Goal: Information Seeking & Learning: Find specific fact

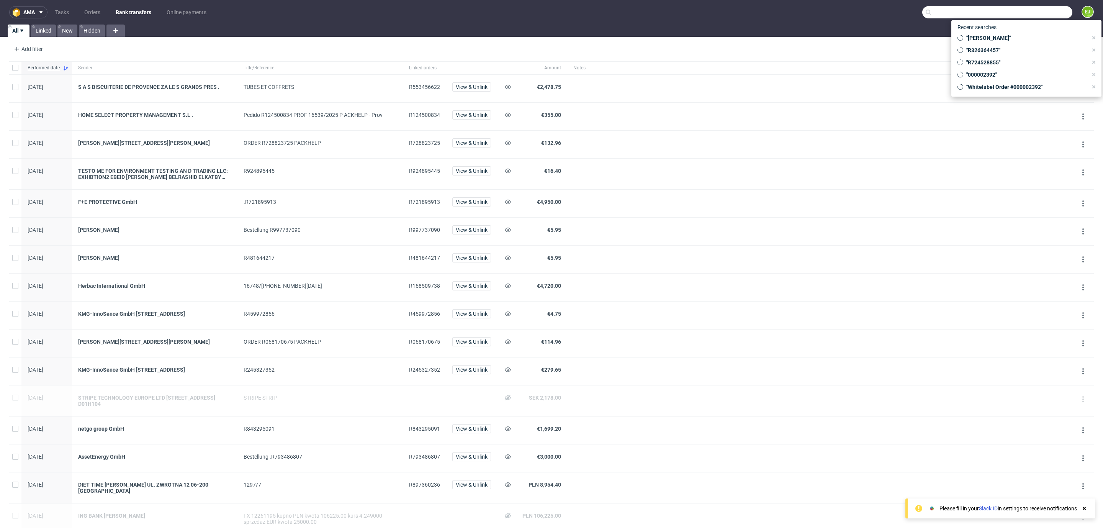
click at [1040, 15] on input "text" at bounding box center [998, 12] width 150 height 12
paste input "000002401"
type input "000002401"
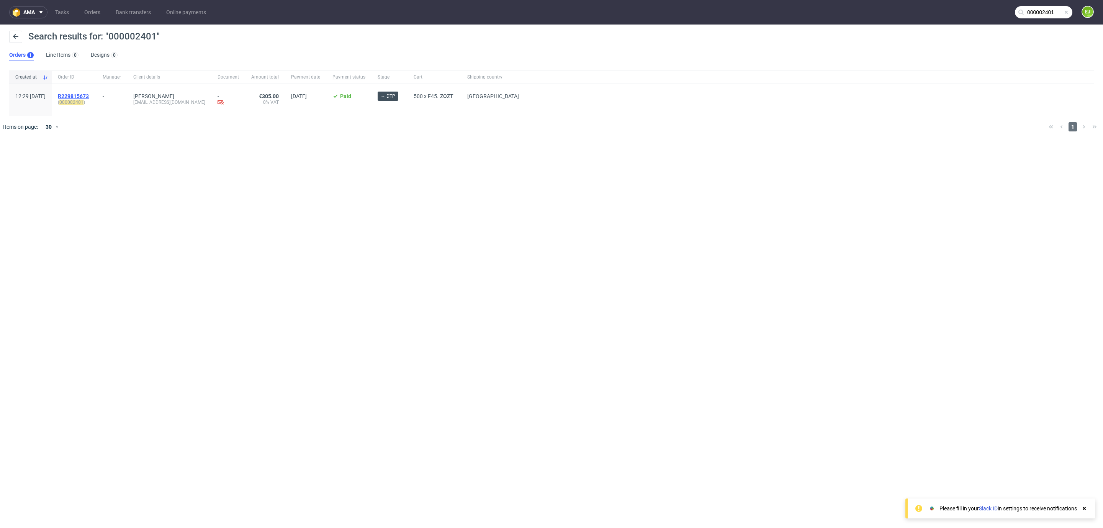
click at [89, 97] on span "R229815673" at bounding box center [73, 96] width 31 height 6
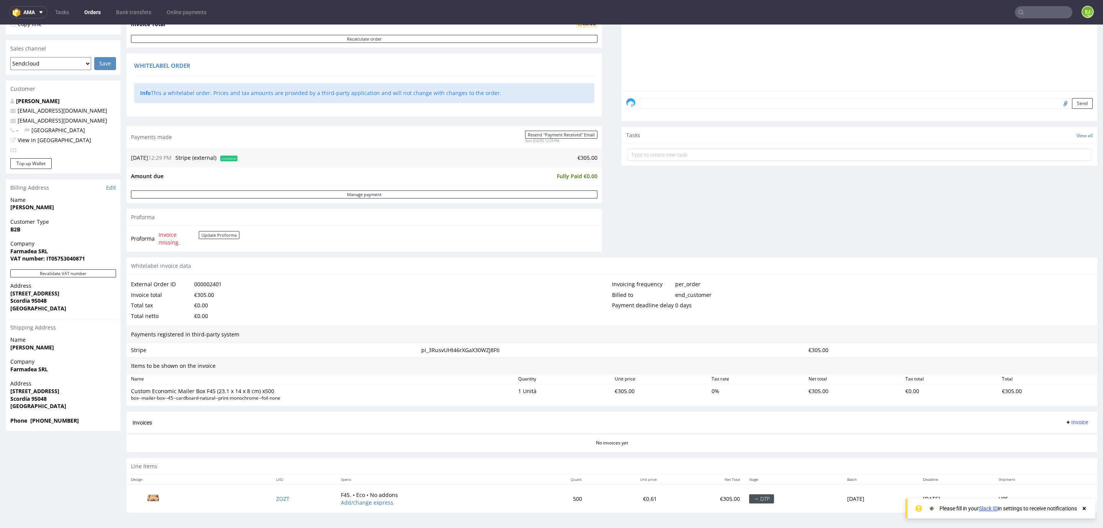
scroll to position [2, 0]
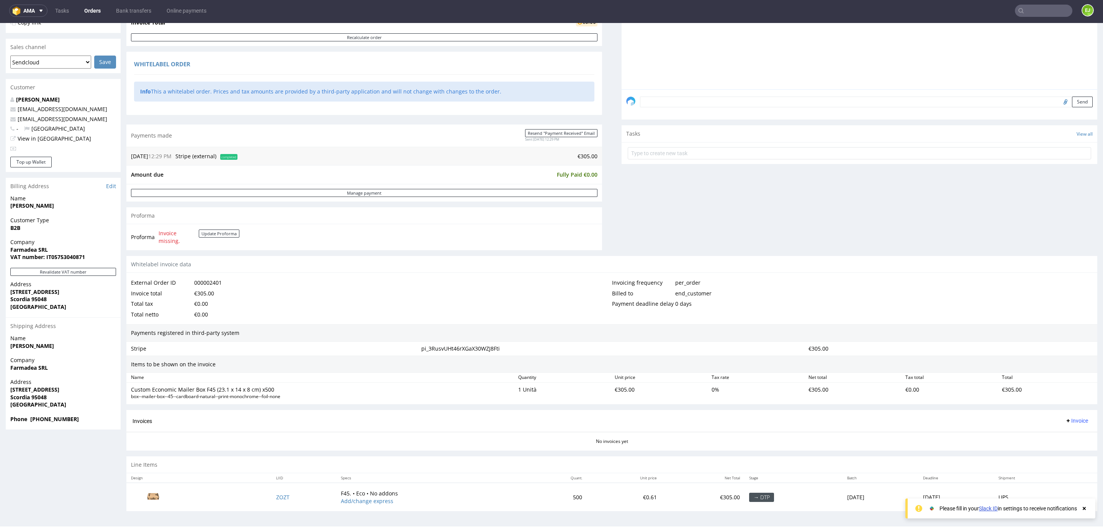
click at [76, 257] on strong "VAT number: IT05753040871" at bounding box center [47, 256] width 75 height 7
copy strong "IT05753040871"
click at [31, 246] on strong "Farmadea SRL" at bounding box center [29, 249] width 38 height 7
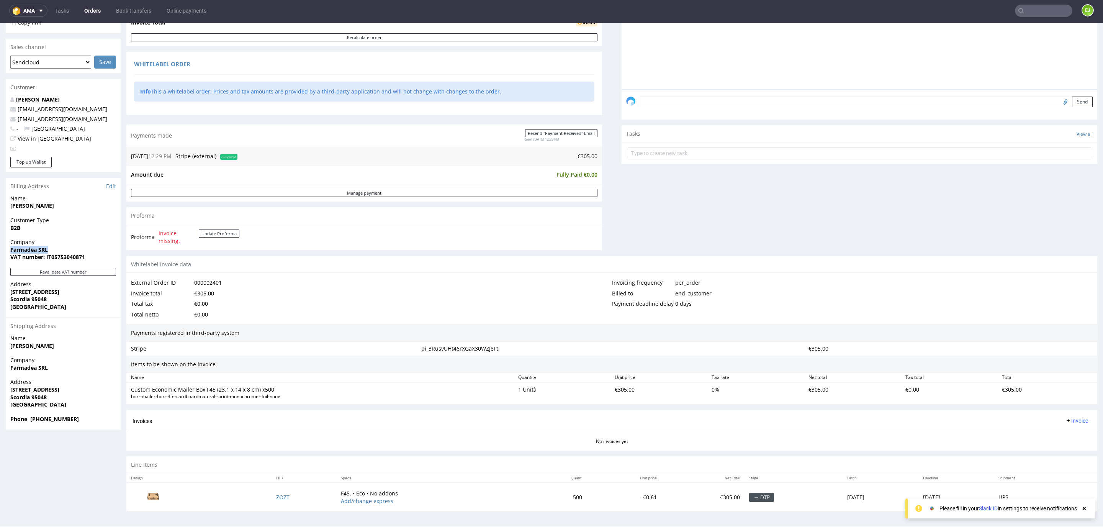
click at [31, 246] on strong "Farmadea SRL" at bounding box center [29, 249] width 38 height 7
copy strong "Farmadea SRL"
drag, startPoint x: 12, startPoint y: 285, endPoint x: 46, endPoint y: 293, distance: 35.4
click at [46, 293] on p "Address [STREET_ADDRESS]" at bounding box center [63, 295] width 106 height 30
drag, startPoint x: 10, startPoint y: 287, endPoint x: 55, endPoint y: 300, distance: 46.5
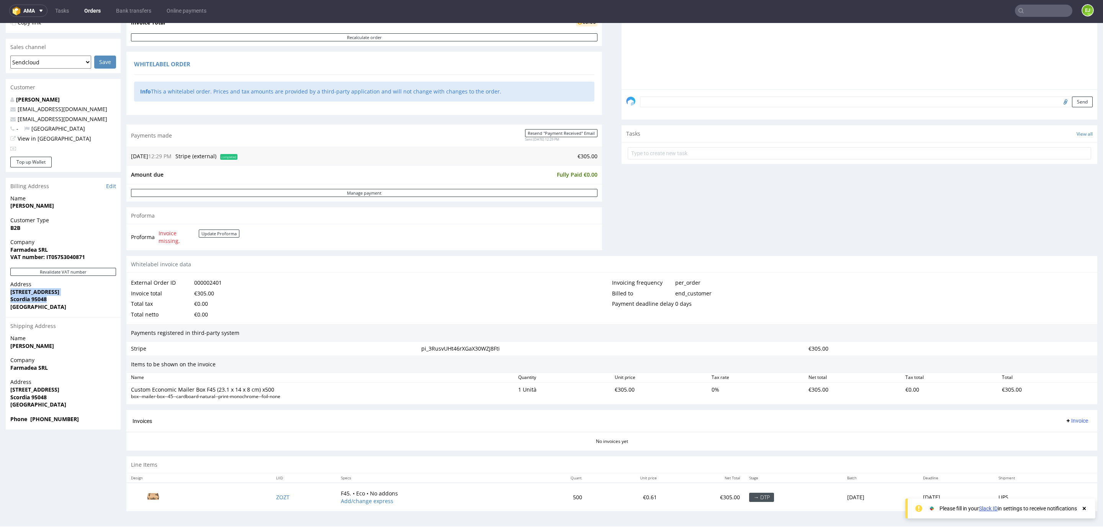
click at [55, 300] on p "Address [STREET_ADDRESS]" at bounding box center [63, 295] width 106 height 30
copy p "[STREET_ADDRESS]"
click at [39, 295] on strong "Scordia 95048" at bounding box center [28, 298] width 36 height 7
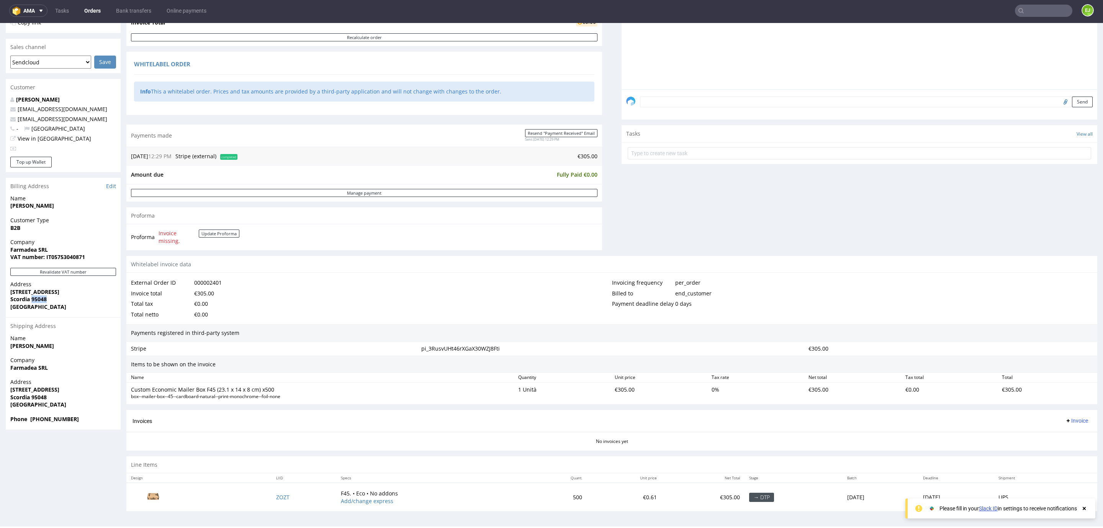
copy strong "95048"
click at [15, 295] on strong "Scordia 95048" at bounding box center [28, 298] width 36 height 7
copy strong "Scordia"
click at [1018, 8] on icon at bounding box center [1021, 11] width 6 height 6
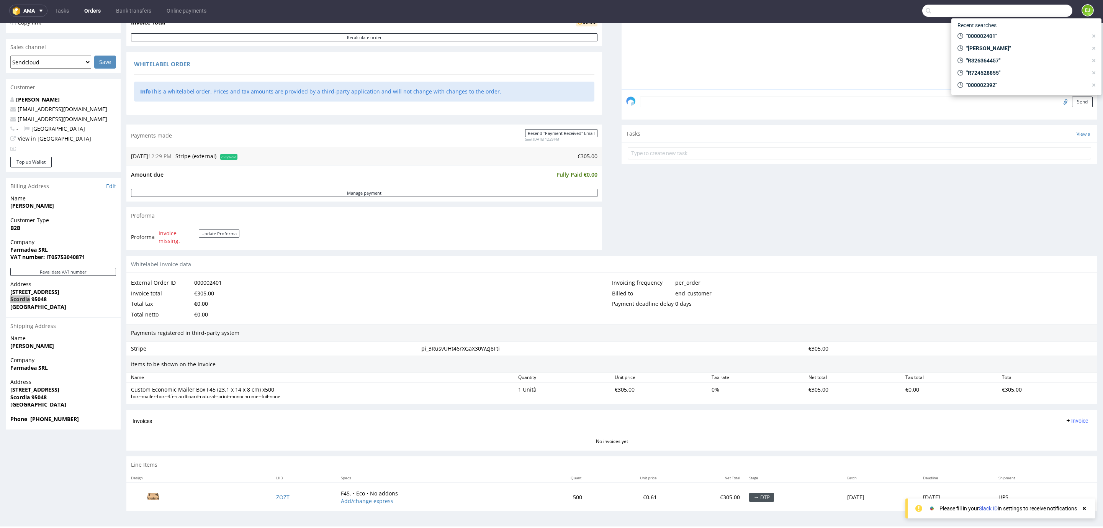
click at [1017, 9] on input "text" at bounding box center [998, 11] width 150 height 12
paste input "000002399"
type input "000002399"
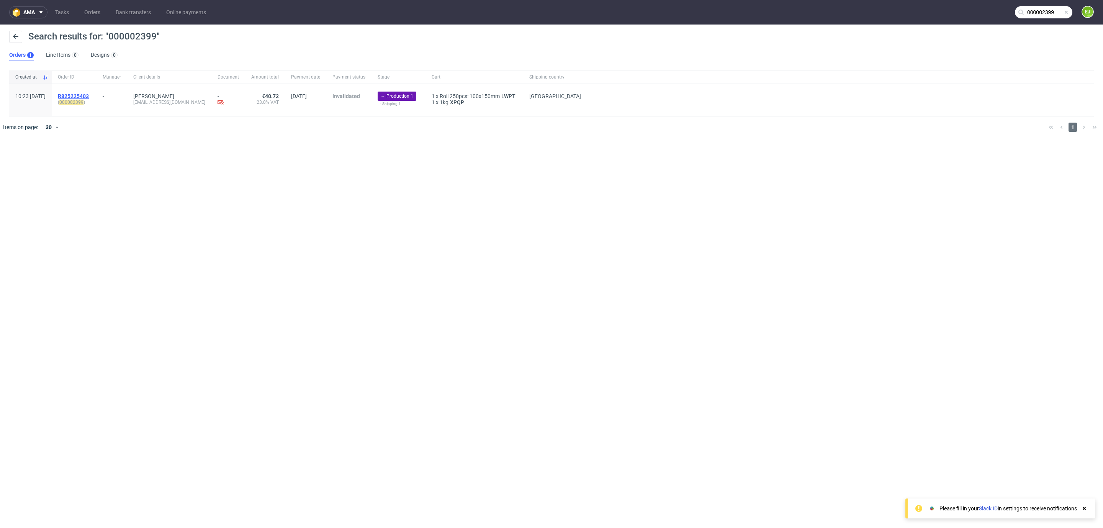
click at [89, 95] on span "R825225403" at bounding box center [73, 96] width 31 height 6
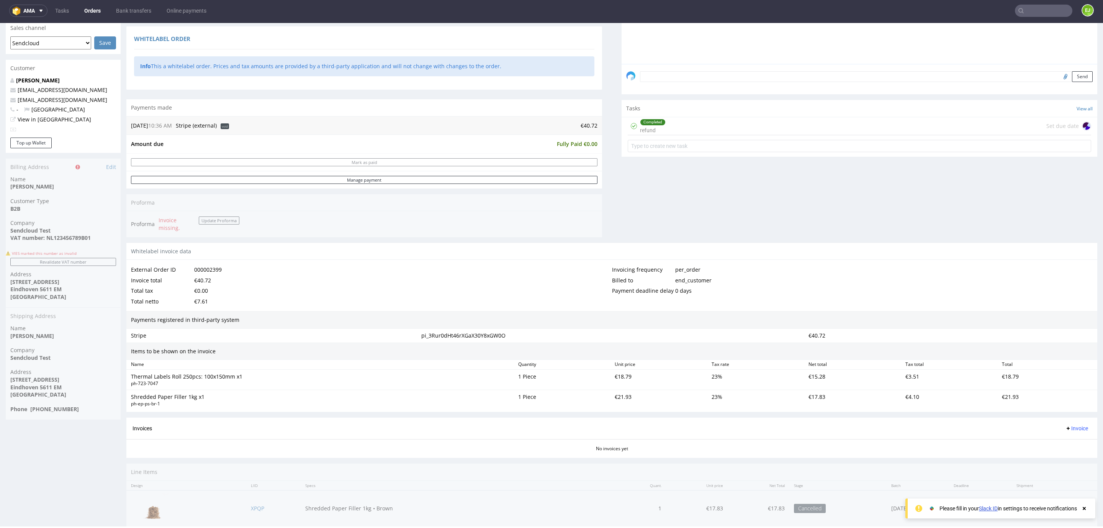
scroll to position [237, 0]
click at [67, 232] on div "Order R825225403 (000002399) [DATE] 10:23 AM Mark this order as problematic Inv…" at bounding box center [63, 199] width 115 height 690
click at [68, 238] on div "Order R825225403 (000002399) [DATE] 10:23 AM Mark this order as problematic Inv…" at bounding box center [63, 199] width 115 height 690
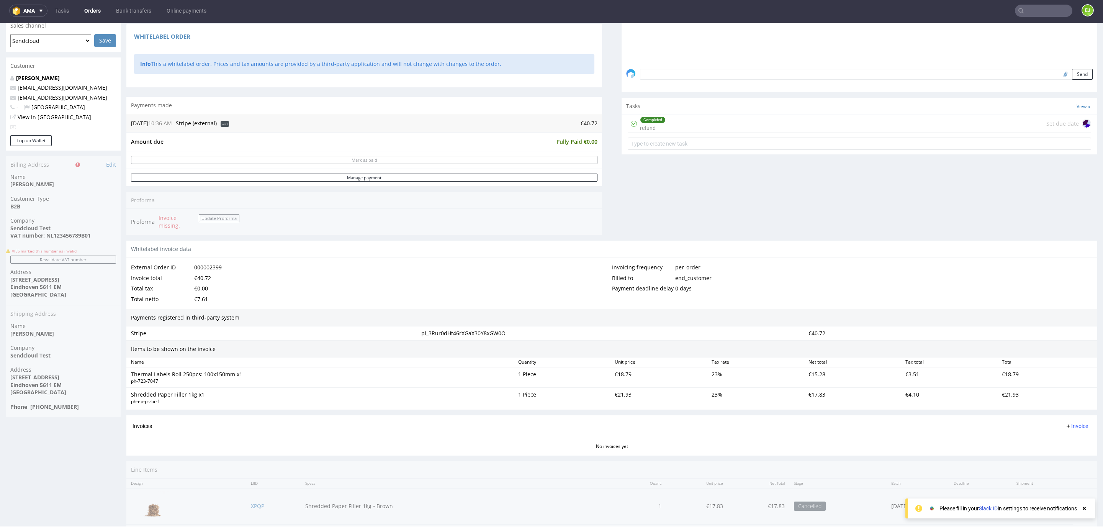
click at [68, 238] on div "Order R825225403 (000002399) [DATE] 10:23 AM Mark this order as problematic Inv…" at bounding box center [63, 199] width 115 height 690
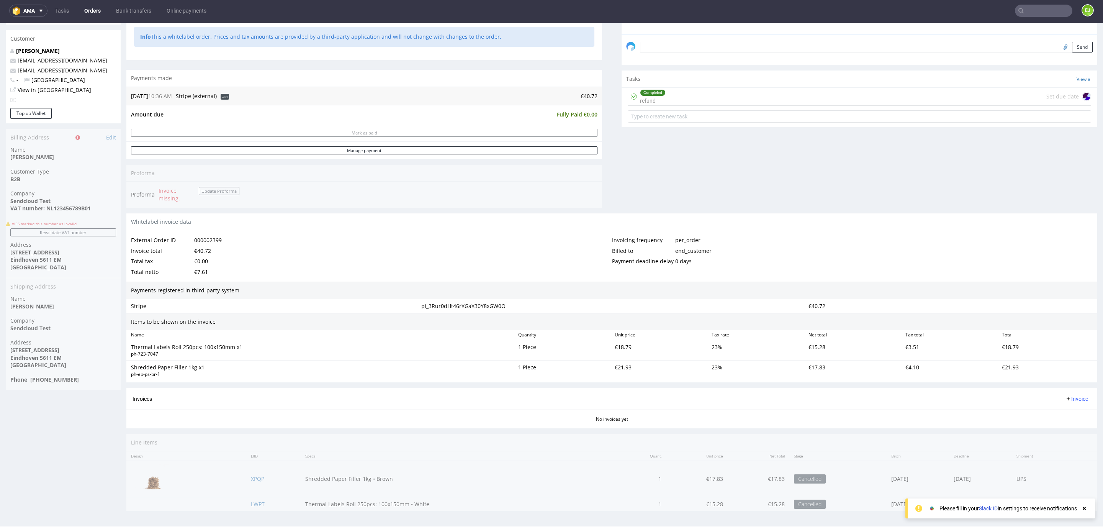
scroll to position [0, 0]
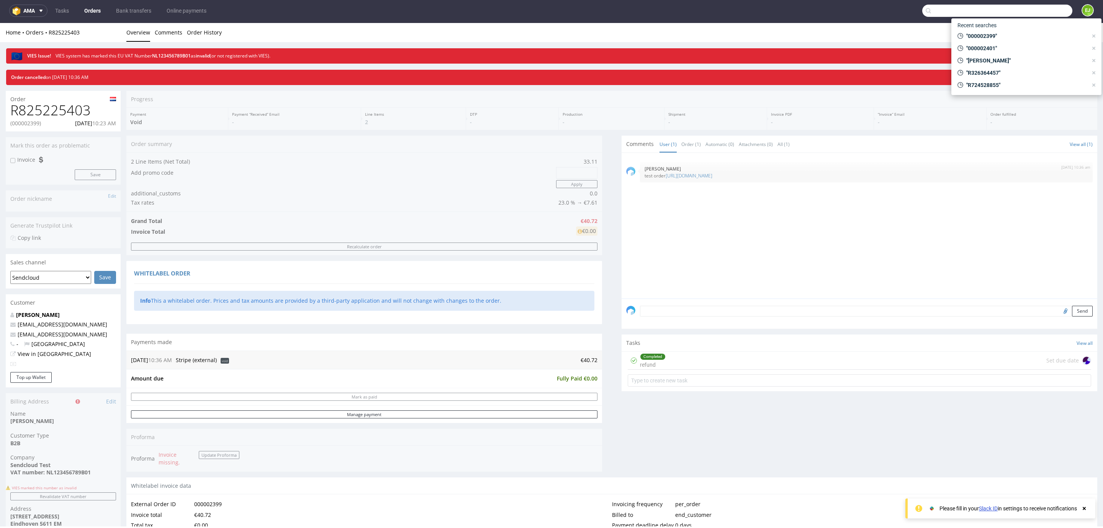
click at [1026, 11] on input "text" at bounding box center [998, 11] width 150 height 12
paste input "R672965869"
type input "R672965869"
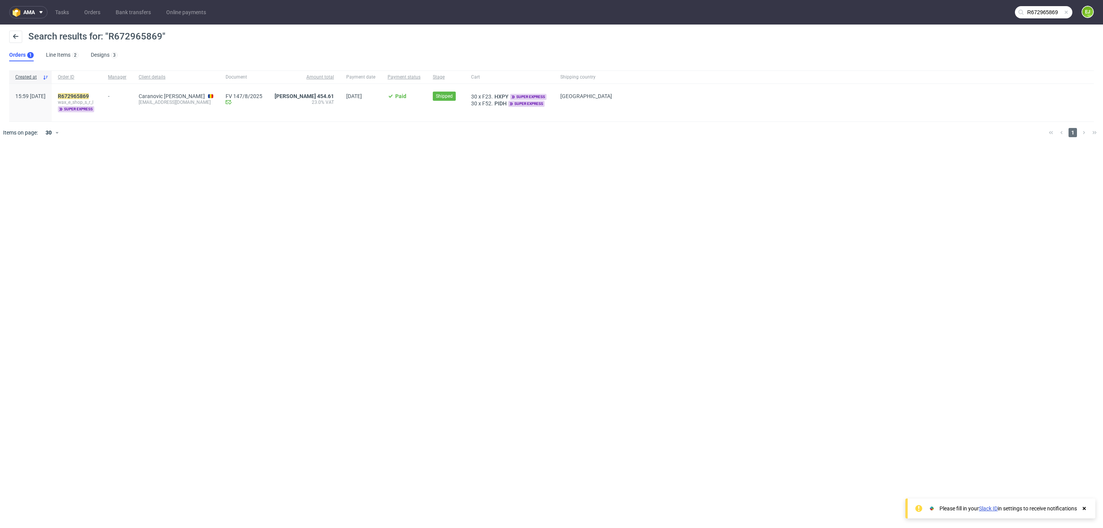
click at [83, 92] on div "R672965869 wax_e_shop_s_r_l super express" at bounding box center [77, 103] width 50 height 38
click at [89, 97] on mark "R672965869" at bounding box center [73, 96] width 31 height 6
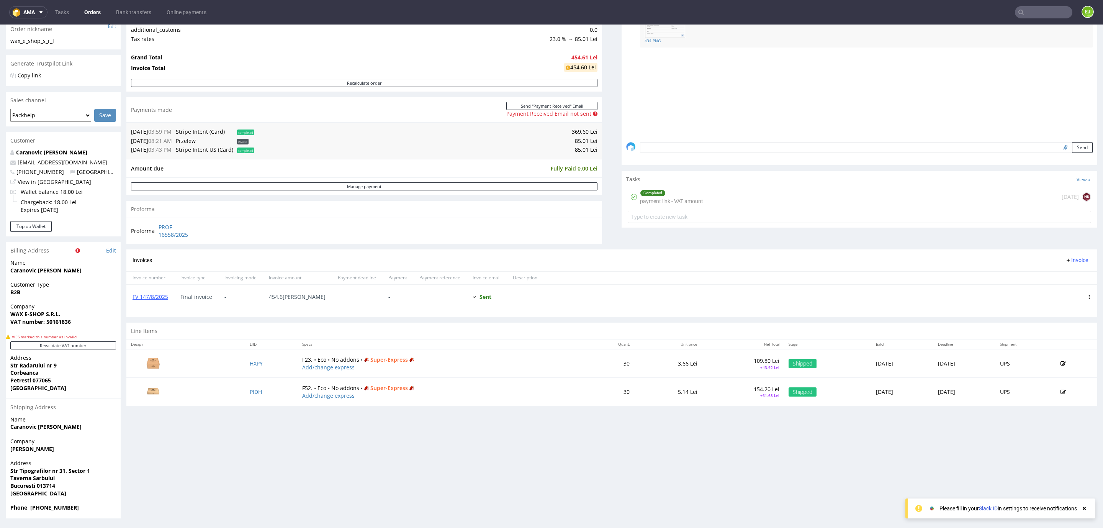
scroll to position [2, 0]
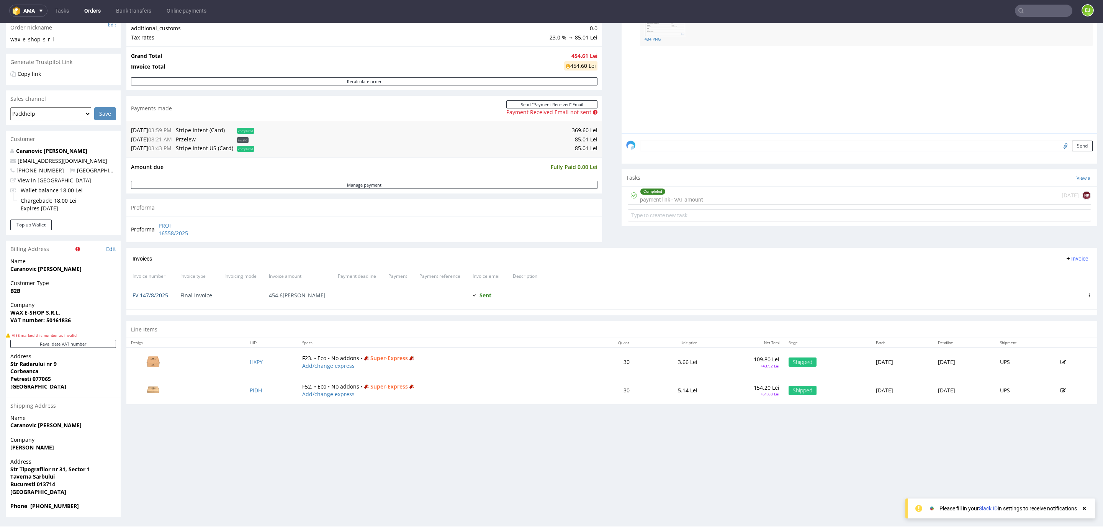
click at [138, 299] on link "FV 147/8/2025" at bounding box center [151, 295] width 36 height 7
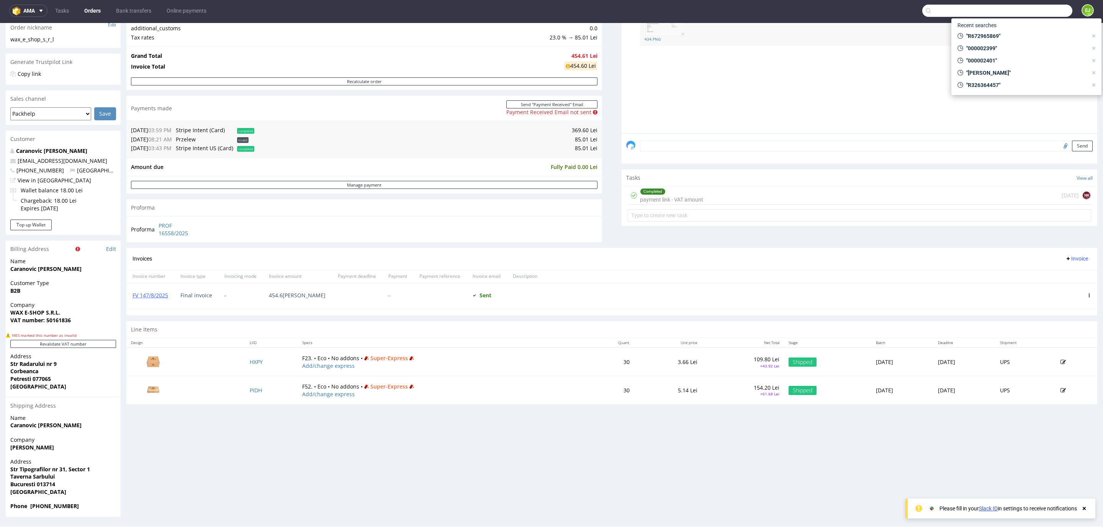
click at [1021, 8] on input "text" at bounding box center [998, 11] width 150 height 12
type input "R514384242"
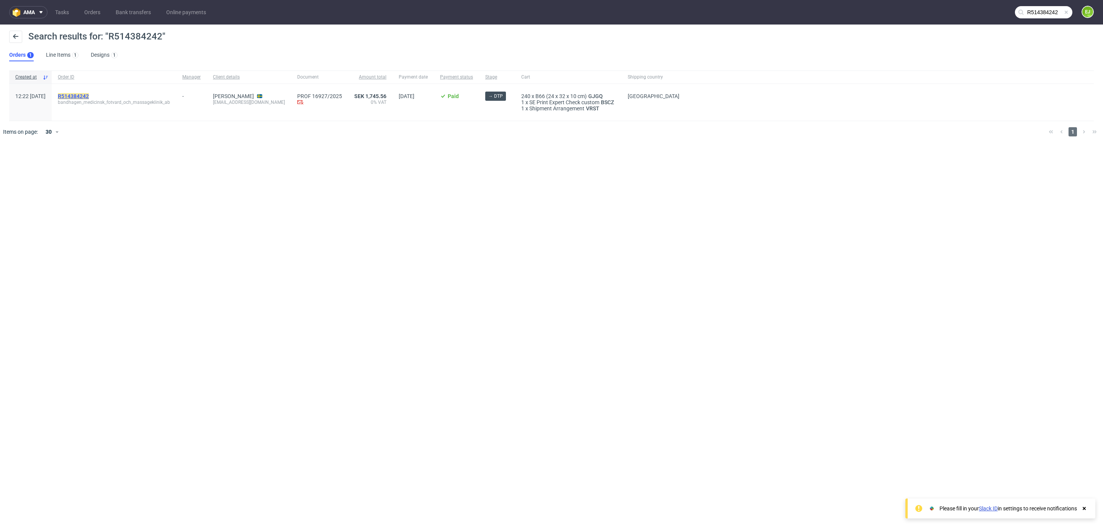
click at [89, 95] on mark "R514384242" at bounding box center [73, 96] width 31 height 6
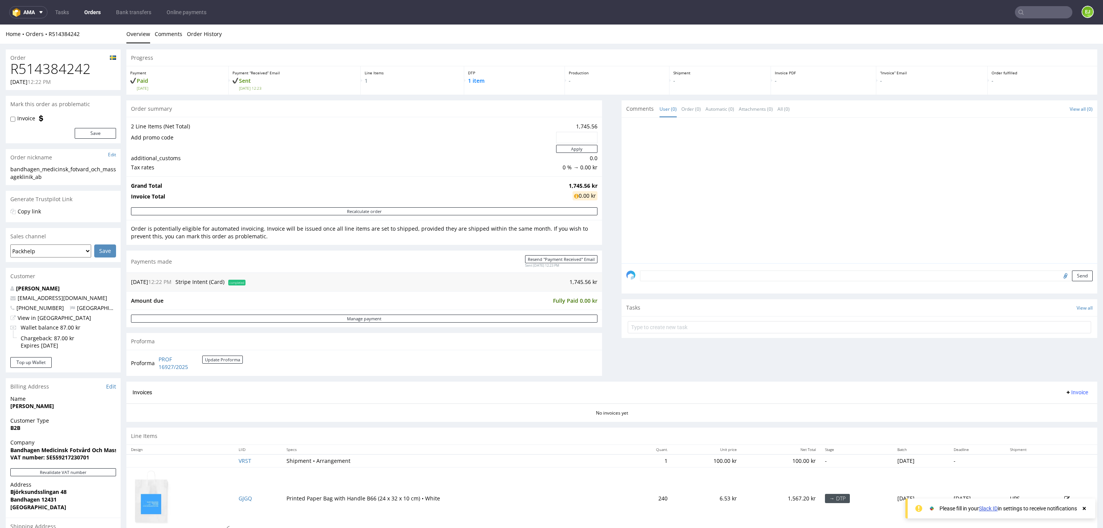
click at [60, 461] on strong "VAT number: SE559217230701" at bounding box center [49, 457] width 79 height 7
copy strong "SE559217230701"
click at [1035, 11] on input "text" at bounding box center [1043, 12] width 57 height 12
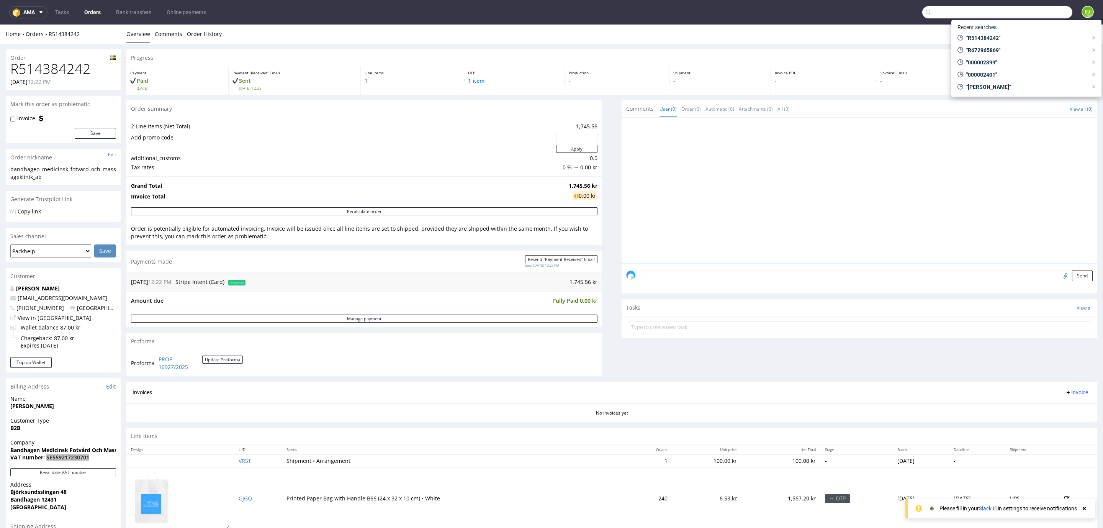
paste input "R462583943"
type input "R462583943"
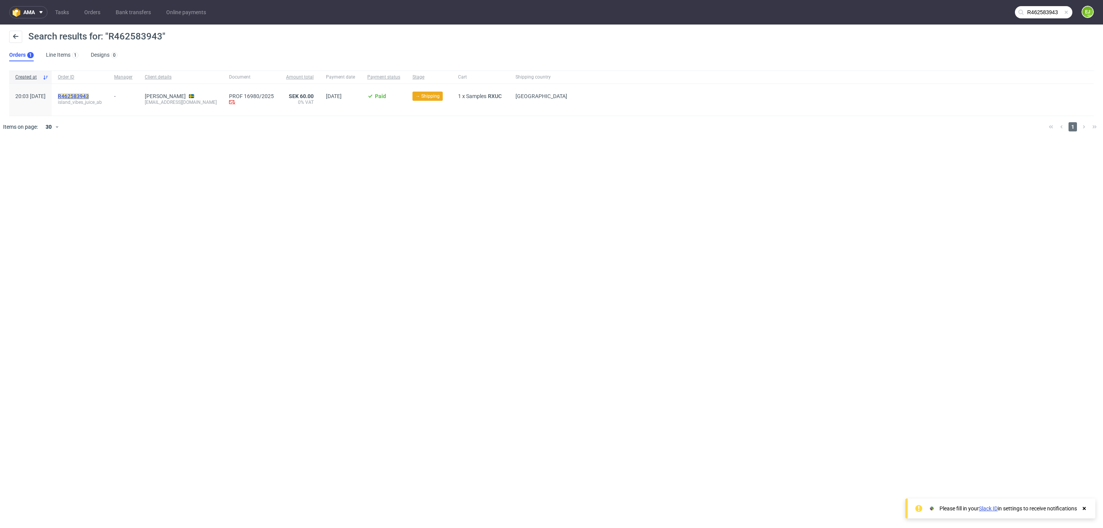
click at [89, 96] on mark "R462583943" at bounding box center [73, 96] width 31 height 6
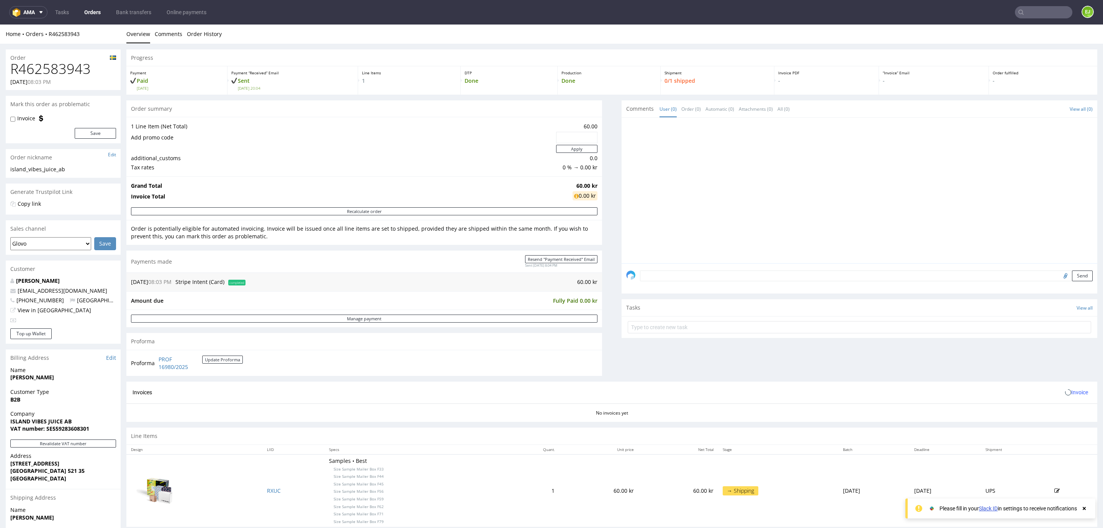
click at [79, 71] on h1 "R462583943" at bounding box center [63, 68] width 106 height 15
click at [69, 428] on strong "VAT number: SE559283608301" at bounding box center [49, 428] width 79 height 7
copy strong "SE559283608301"
